Goal: Information Seeking & Learning: Learn about a topic

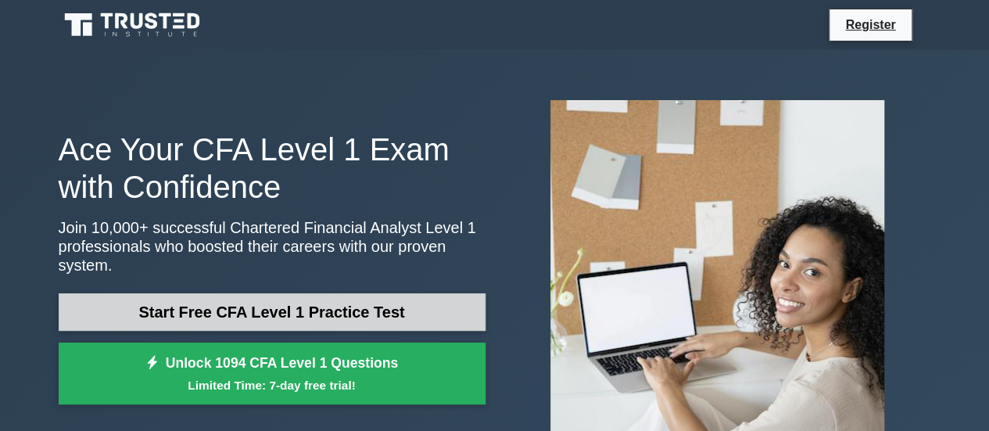
click at [139, 308] on link "Start Free CFA Level 1 Practice Test" at bounding box center [272, 312] width 427 height 38
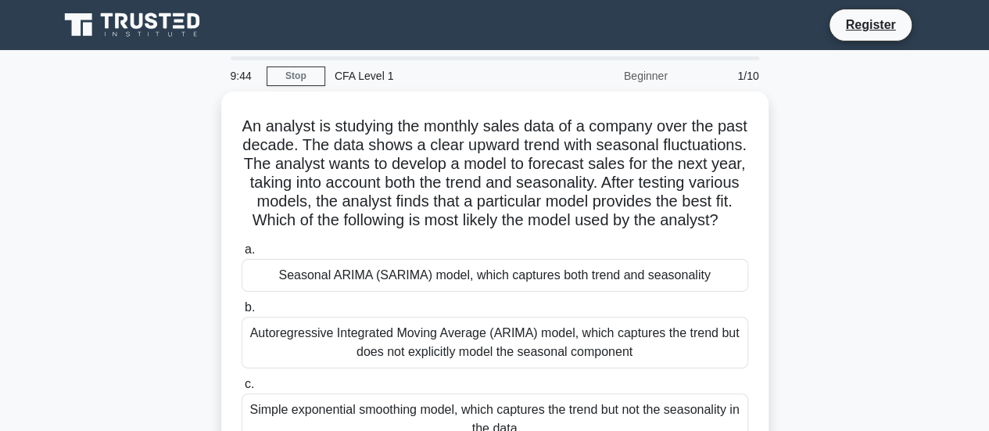
click at [80, 325] on div "An analyst is studying the monthly sales data of a company over the past decade…" at bounding box center [494, 288] width 891 height 394
click at [292, 70] on link "Stop" at bounding box center [295, 76] width 59 height 20
